Goal: Task Accomplishment & Management: Use online tool/utility

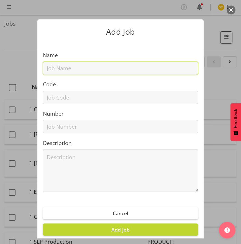
click at [68, 71] on input "text" at bounding box center [120, 68] width 155 height 13
paste input "1250901H"
type input "1250901H"
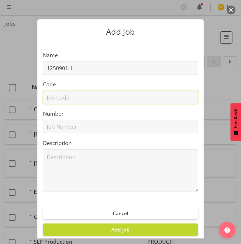
click at [58, 100] on input "text" at bounding box center [120, 97] width 155 height 13
paste input "1250901H"
type input "1250901H"
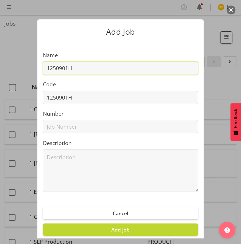
click at [90, 70] on input "1250901H" at bounding box center [120, 68] width 155 height 13
paste input "Pure Storage @ TICT 2025"
drag, startPoint x: 153, startPoint y: 69, endPoint x: -5, endPoint y: 69, distance: 158.8
click at [0, 69] on html "COAST GROUP Profile Log Out Jobs Search Showing active jobs Showing running job…" at bounding box center [120, 122] width 241 height 244
type input "1250901H - Pure Storage @ TICT 2025"
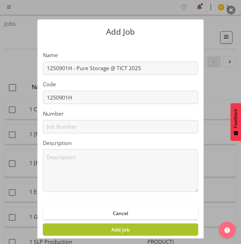
click at [128, 231] on button "Add Job" at bounding box center [120, 230] width 155 height 12
